Goal: Transaction & Acquisition: Purchase product/service

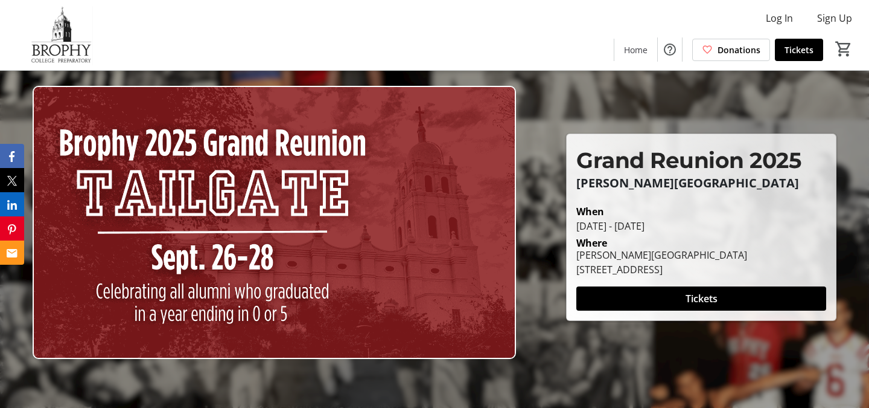
scroll to position [25, 0]
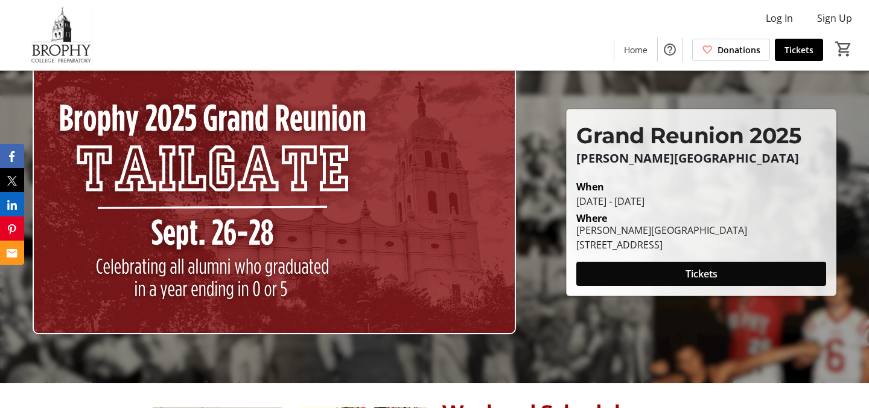
click at [658, 267] on span at bounding box center [702, 273] width 250 height 29
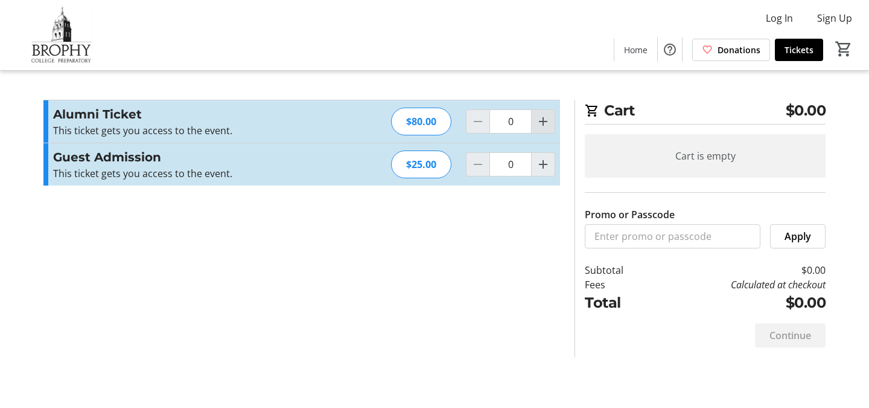
click at [540, 125] on mat-icon "Increment by one" at bounding box center [543, 121] width 14 height 14
type input "1"
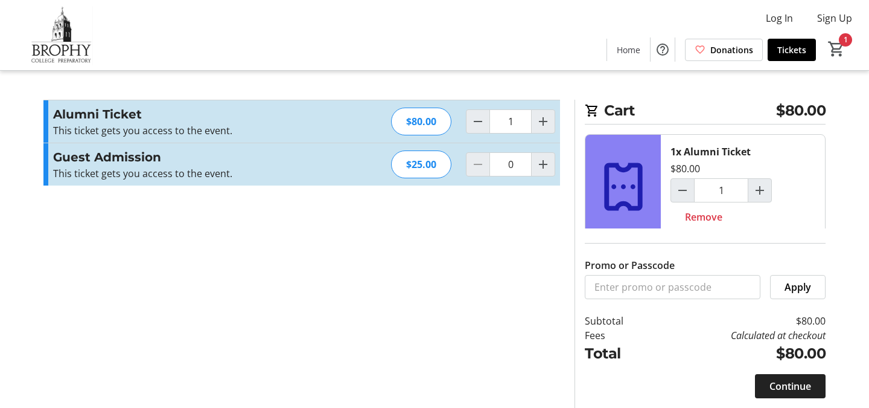
click at [773, 382] on span "Continue" at bounding box center [791, 386] width 42 height 14
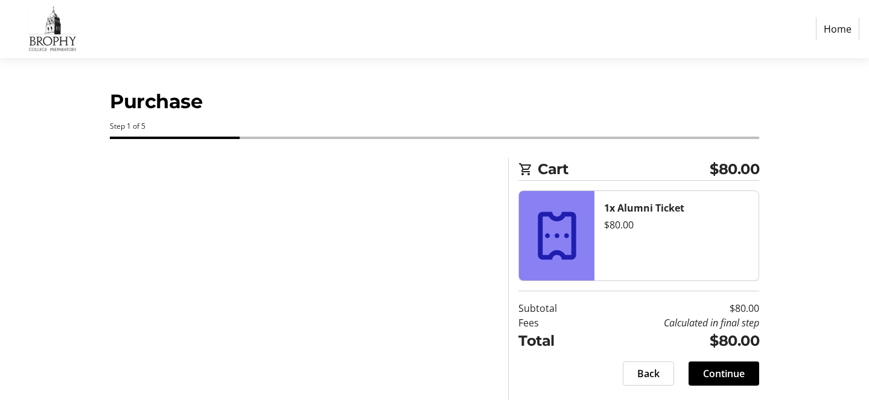
select select "US"
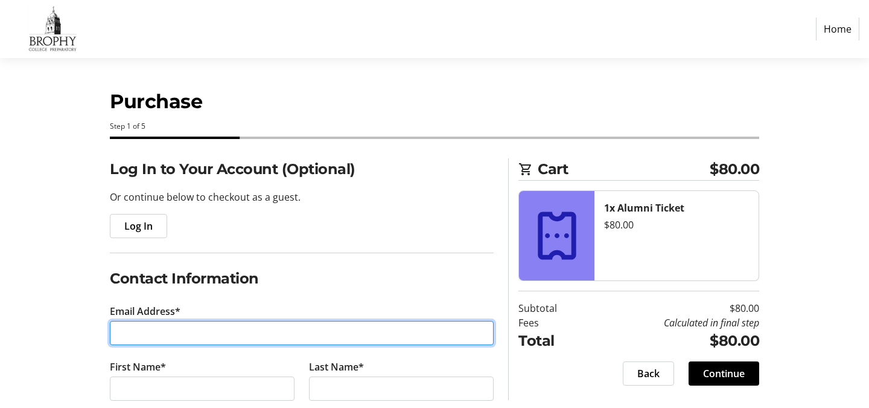
click at [411, 337] on input "Email Address*" at bounding box center [302, 333] width 384 height 24
type input "[EMAIL_ADDRESS][DOMAIN_NAME]"
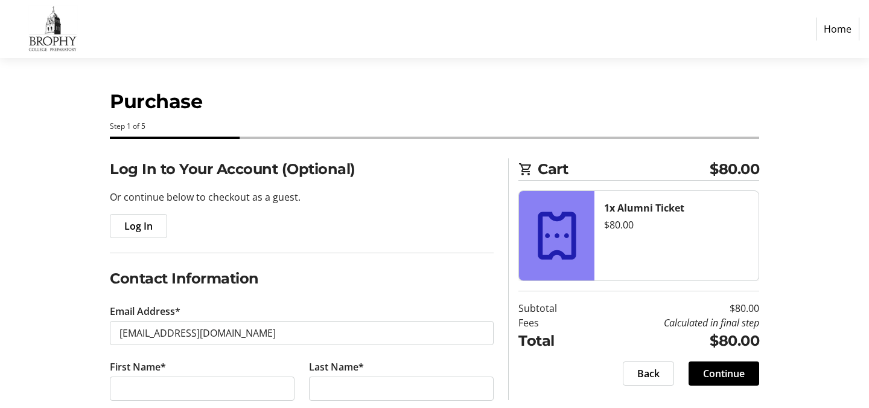
type input "[PHONE_NUMBER]"
type input "[STREET_ADDRESS]"
type input "Phoenix"
select select "AZ"
type input "85053"
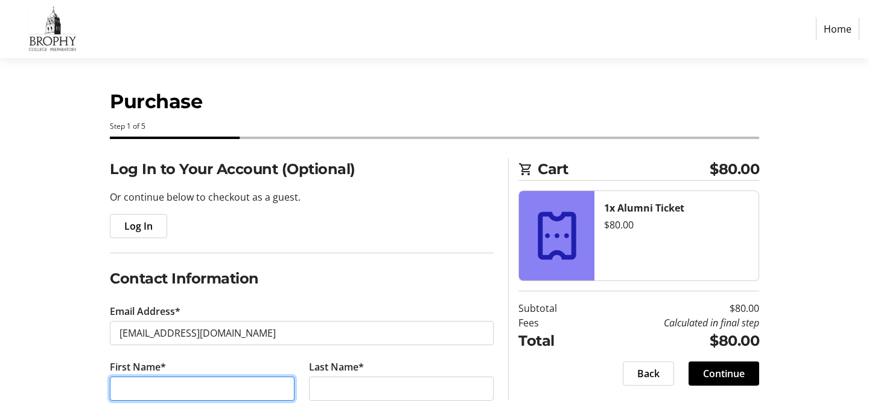
click at [222, 390] on input "First Name*" at bounding box center [202, 388] width 185 height 24
type input "[PERSON_NAME]"
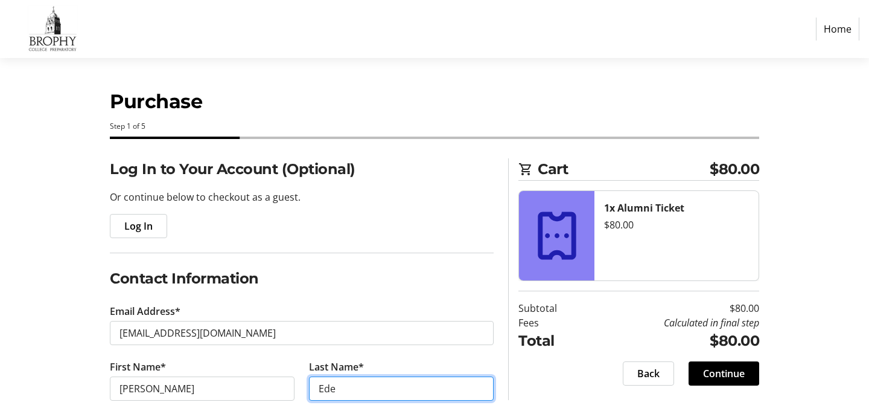
type input "Eden"
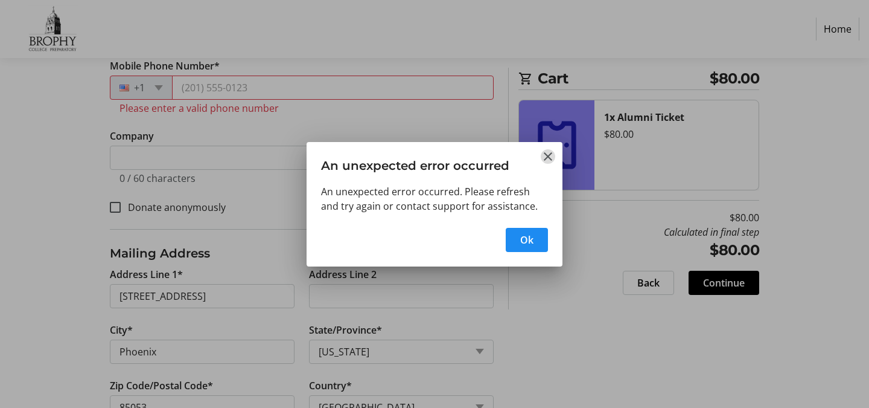
click at [553, 154] on mat-icon "Close" at bounding box center [548, 156] width 14 height 14
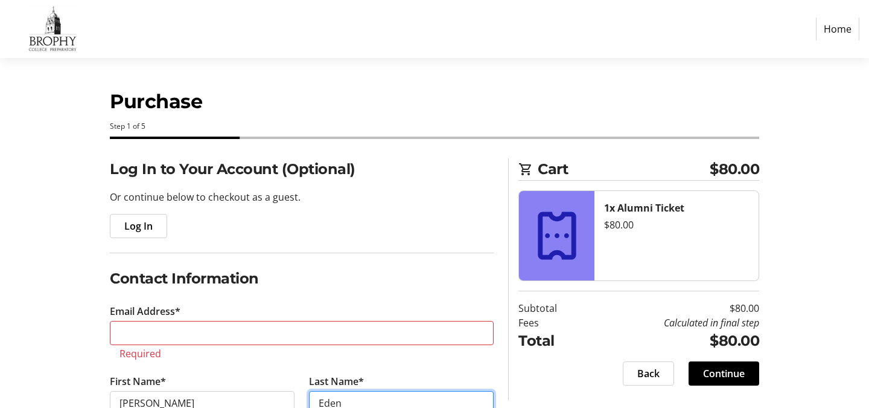
scroll to position [371, 0]
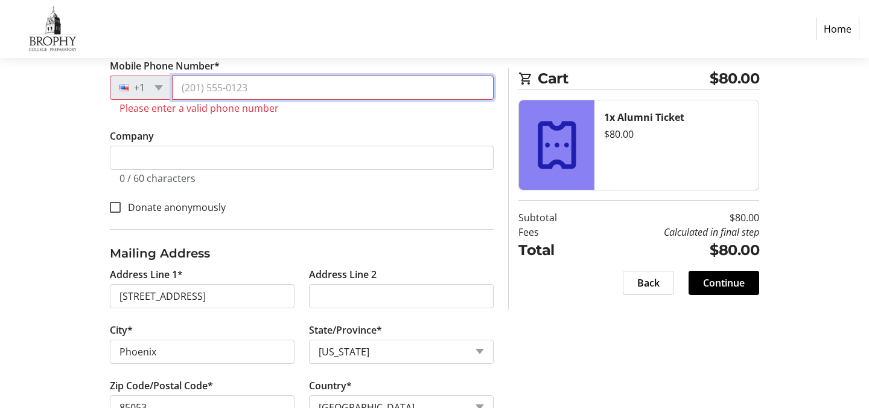
click at [385, 88] on input "Mobile Phone Number*" at bounding box center [333, 87] width 322 height 24
type input "[PHONE_NUMBER]"
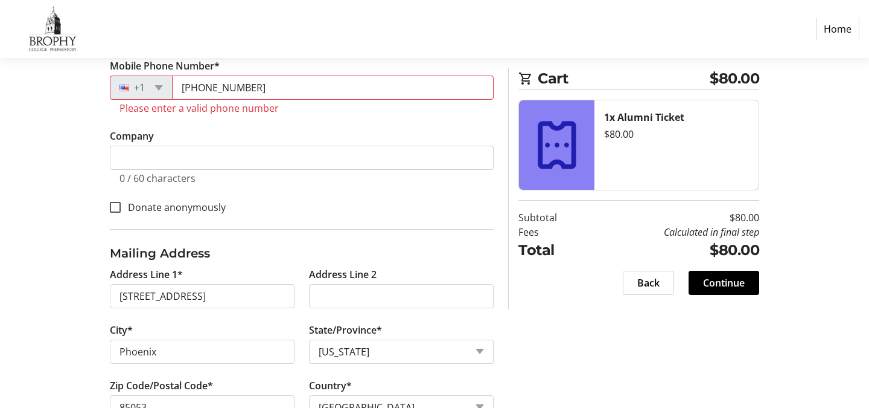
type input "[EMAIL_ADDRESS][DOMAIN_NAME]"
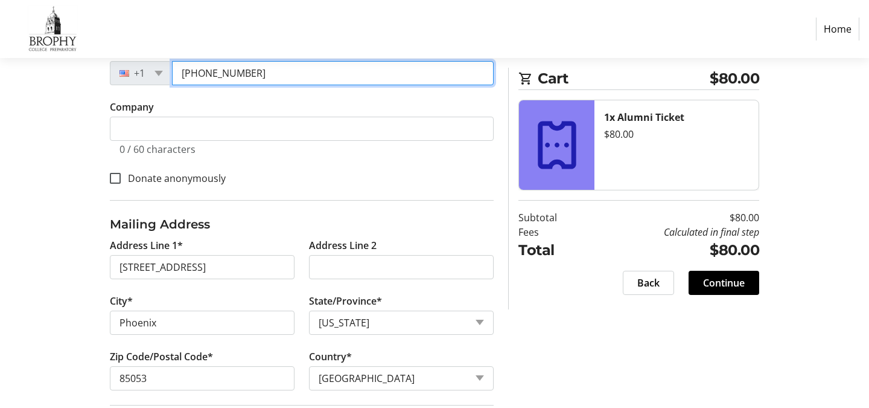
type input "[PHONE_NUMBER]"
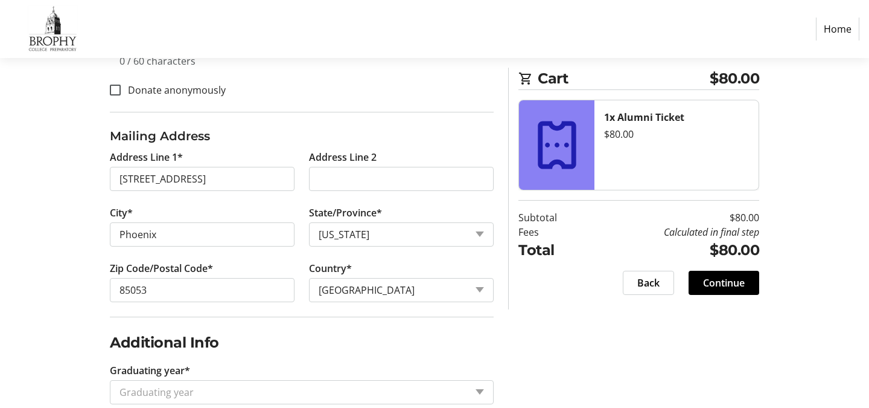
scroll to position [484, 0]
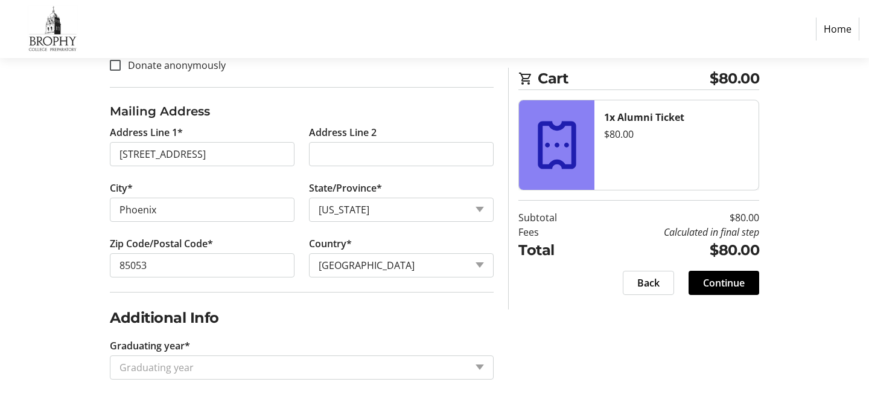
click at [285, 365] on input "Graduating year*" at bounding box center [293, 367] width 347 height 14
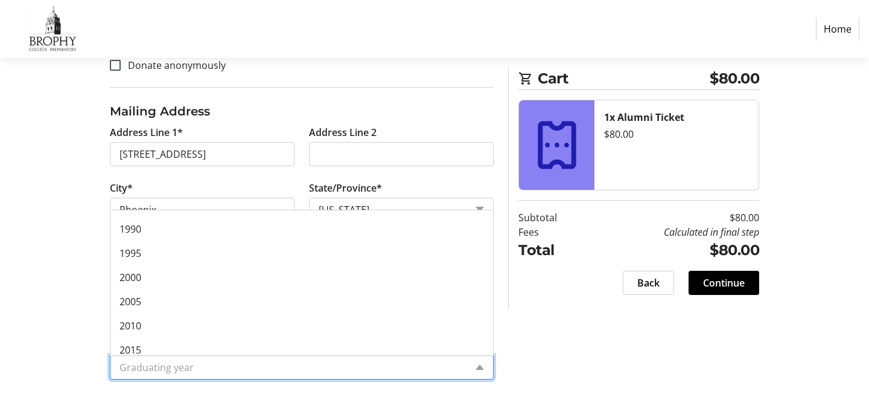
scroll to position [169, 0]
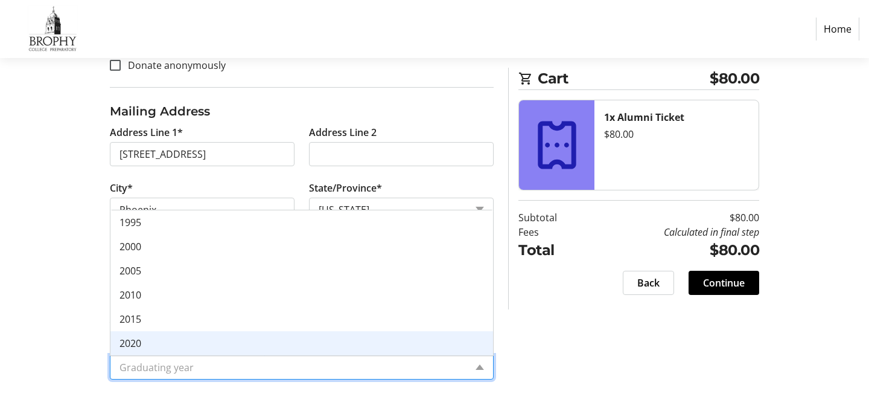
click at [234, 343] on div "2020" at bounding box center [301, 343] width 383 height 24
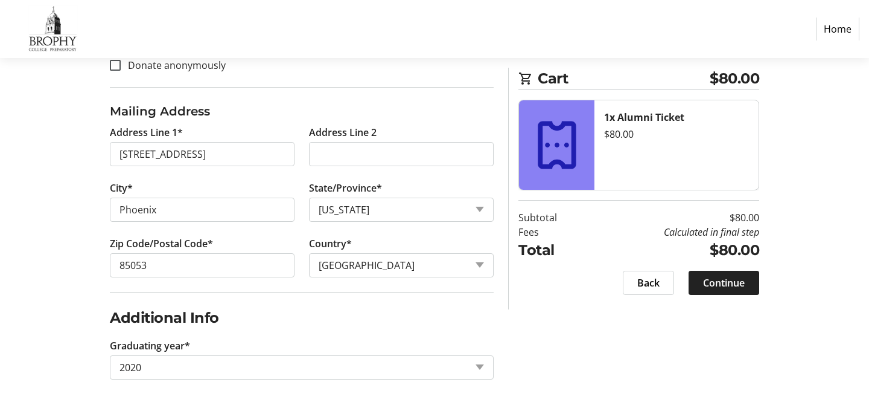
click at [696, 285] on span at bounding box center [724, 282] width 71 height 29
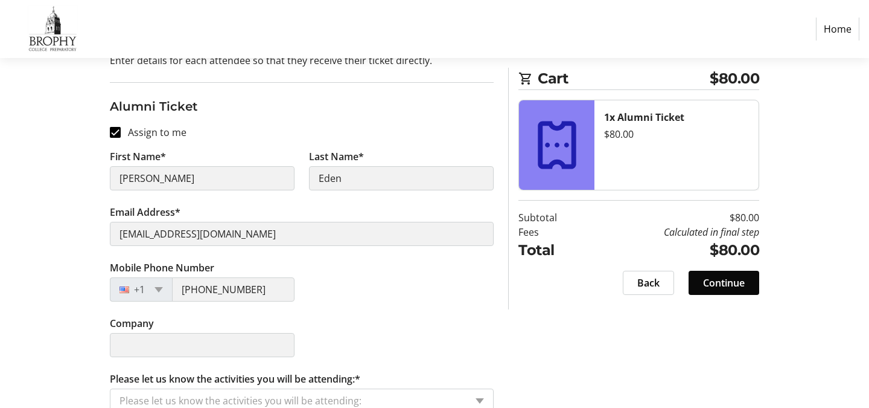
scroll to position [138, 0]
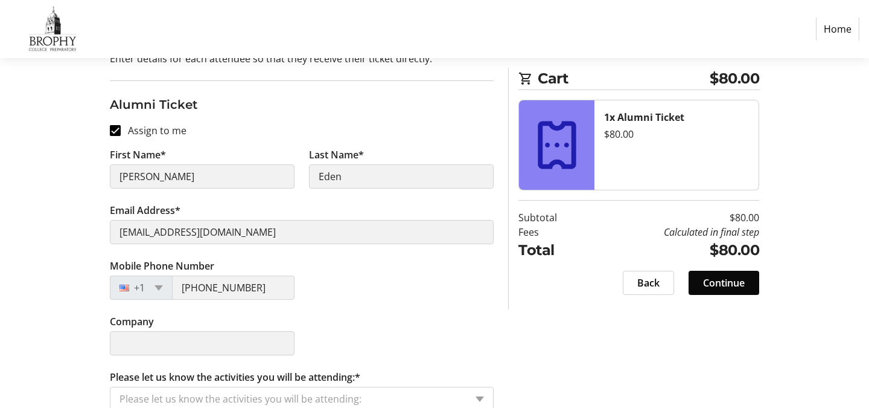
click at [696, 285] on span at bounding box center [724, 282] width 71 height 29
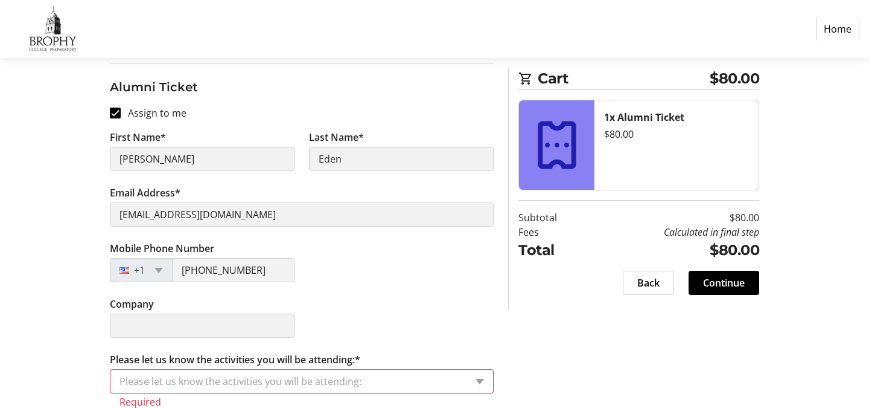
scroll to position [170, 0]
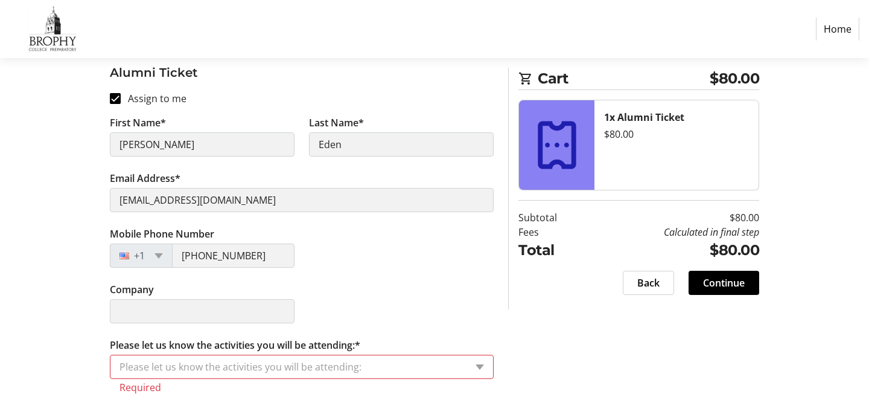
click at [338, 367] on input "Please let us know the activities you will be attending:*" at bounding box center [293, 366] width 347 height 14
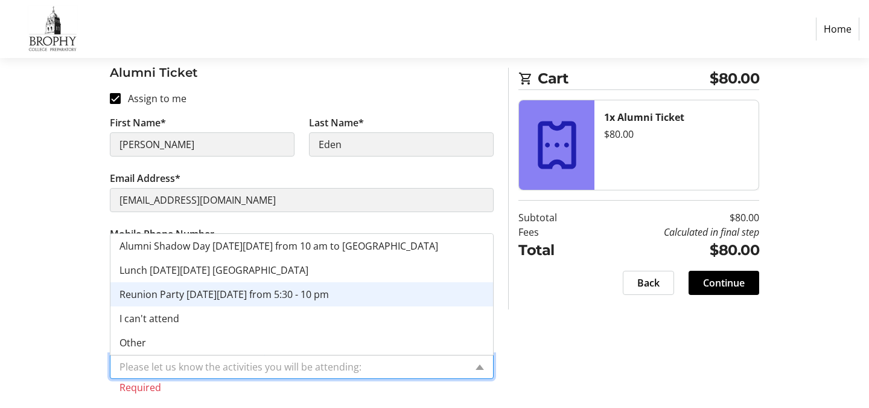
click at [306, 300] on div "Reunion Party [DATE][DATE] from 5:30 - 10 pm" at bounding box center [301, 294] width 383 height 24
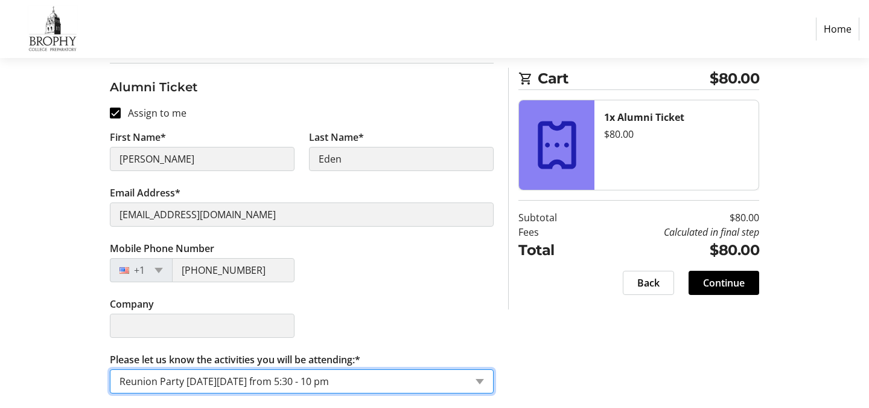
scroll to position [156, 0]
click at [419, 380] on input "Please let us know the activities you will be attending:*" at bounding box center [293, 381] width 347 height 14
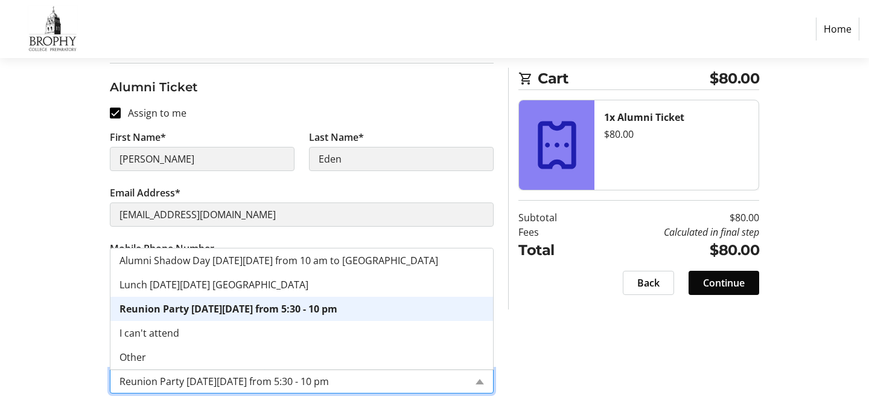
click at [715, 274] on span at bounding box center [724, 282] width 71 height 29
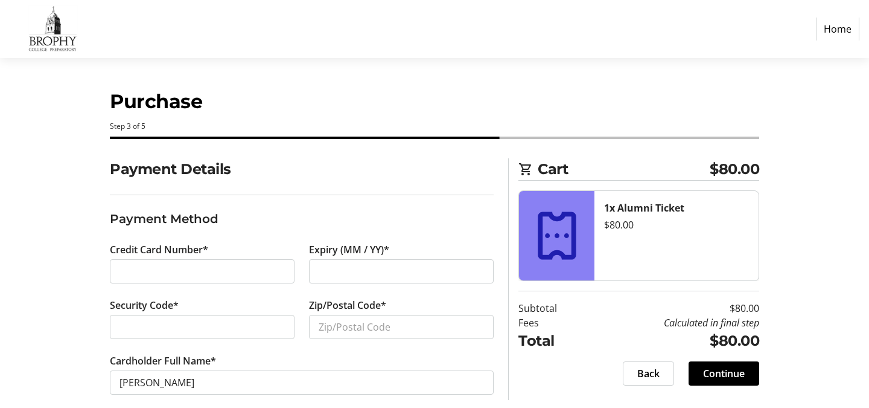
scroll to position [16, 0]
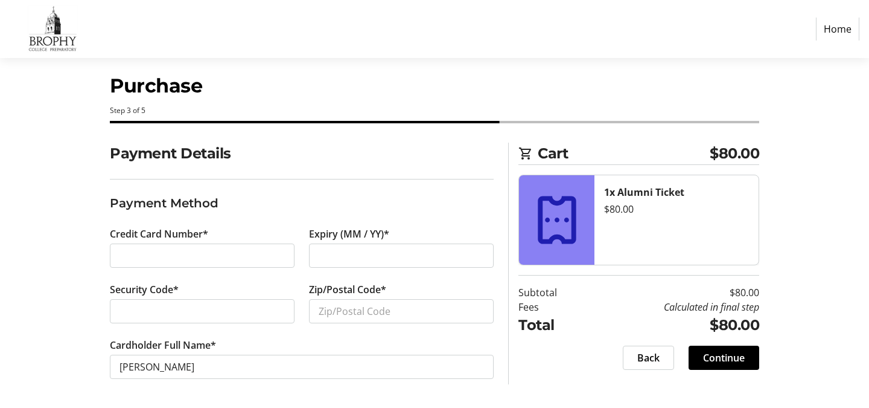
click at [245, 263] on div at bounding box center [202, 255] width 185 height 24
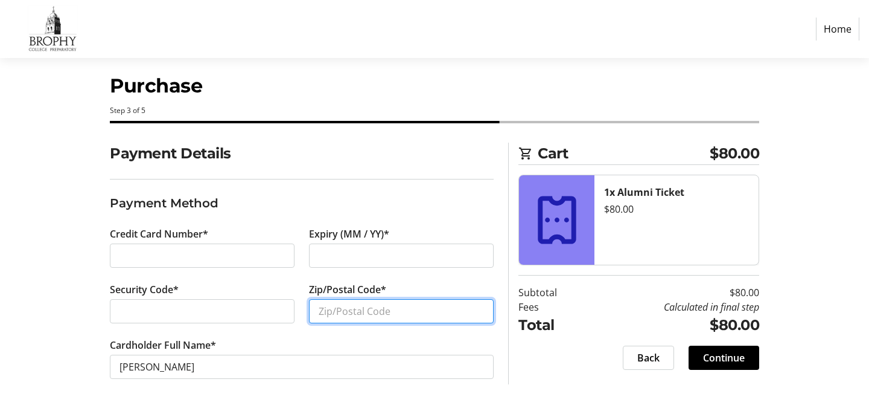
click at [349, 307] on input "Zip/Postal Code*" at bounding box center [401, 311] width 185 height 24
type input "85053"
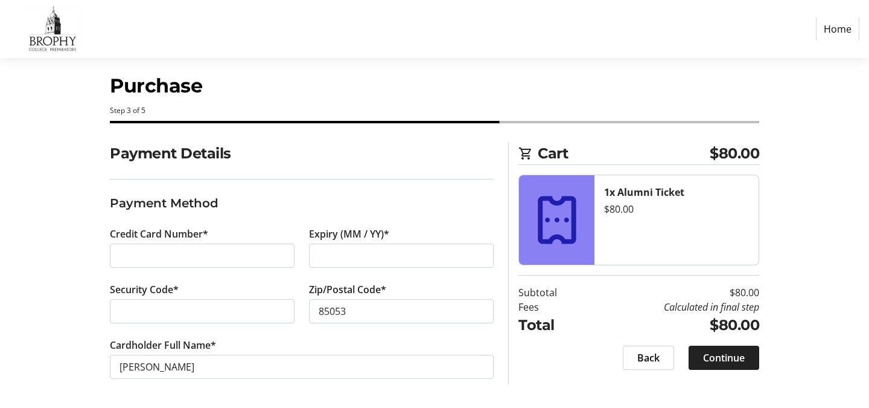
click at [722, 353] on span "Continue" at bounding box center [724, 357] width 42 height 14
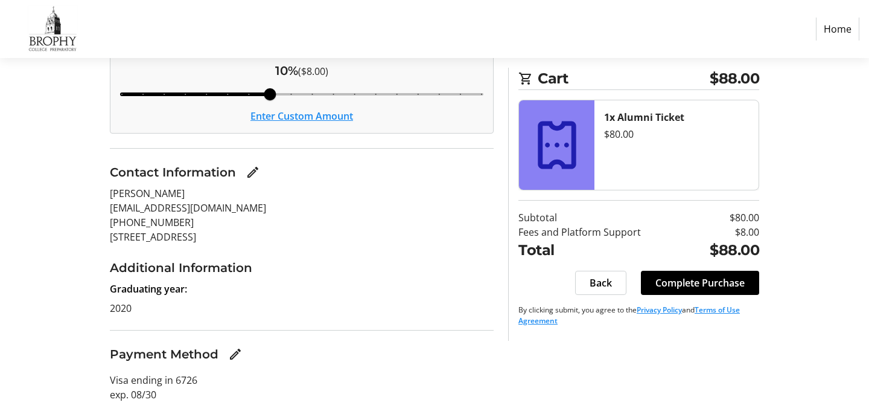
scroll to position [234, 0]
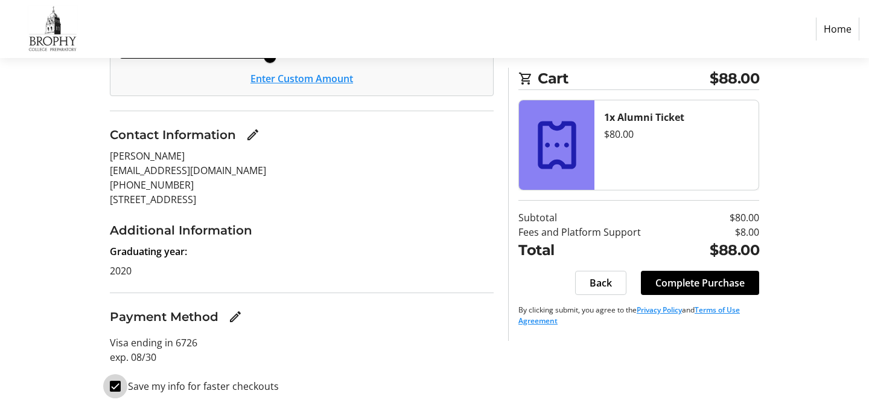
click at [117, 383] on input "Save my info for faster checkouts" at bounding box center [115, 385] width 11 height 11
checkbox input "false"
click at [710, 271] on span at bounding box center [700, 282] width 118 height 29
